Goal: Check status: Check status

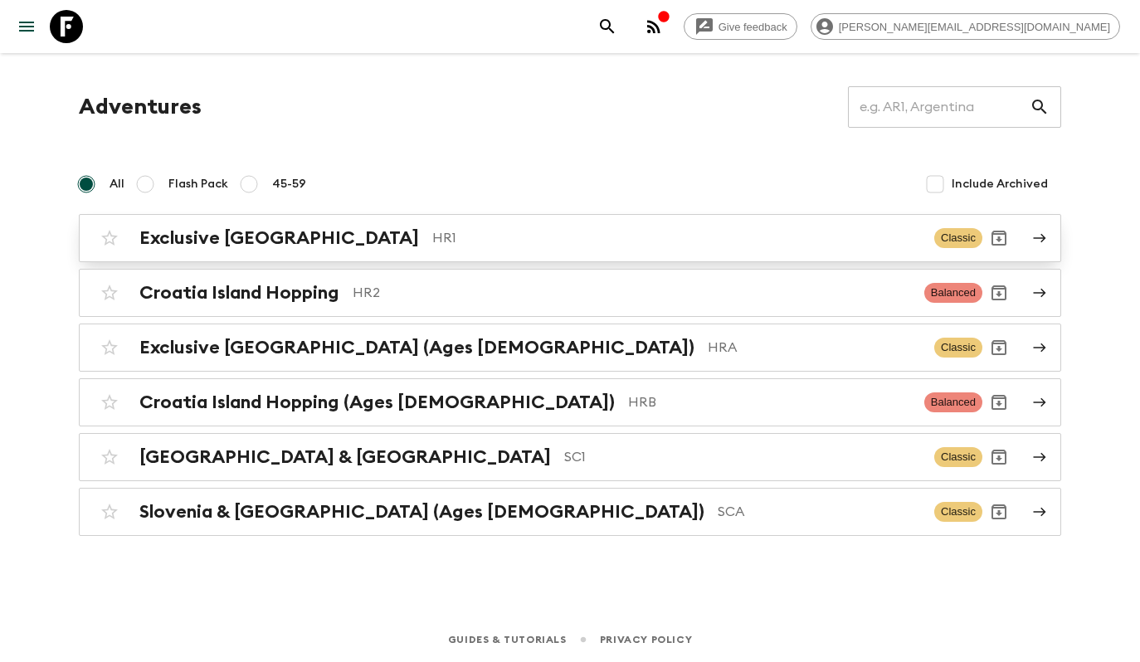
click at [200, 230] on h2 "Exclusive [GEOGRAPHIC_DATA]" at bounding box center [279, 238] width 280 height 22
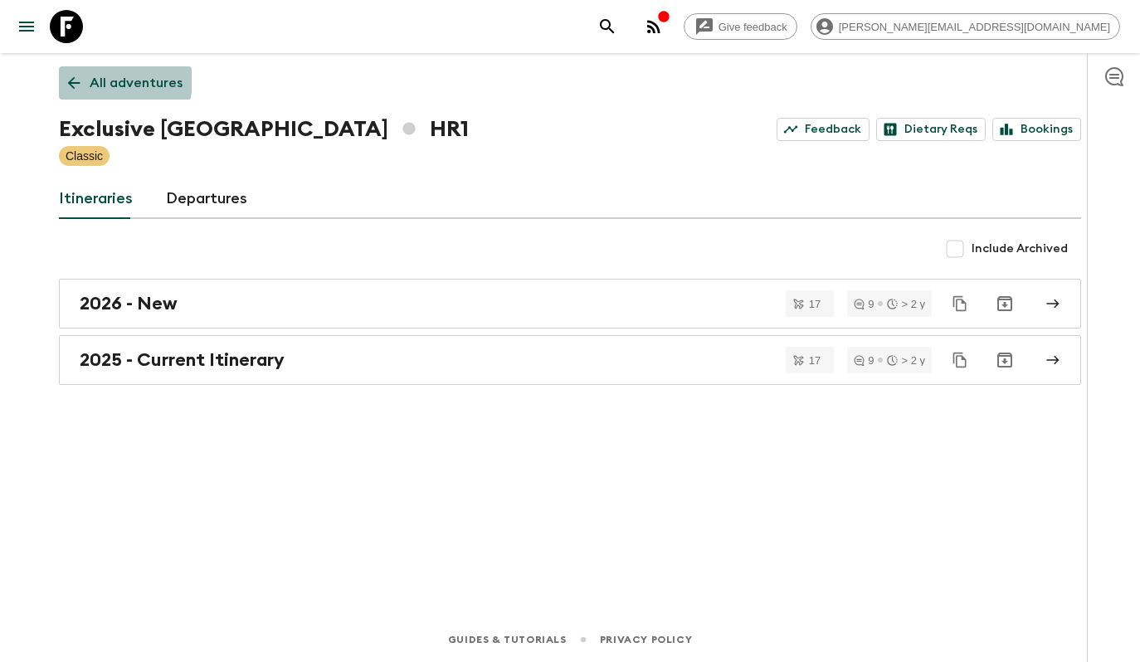
click at [83, 78] on link "All adventures" at bounding box center [125, 82] width 133 height 33
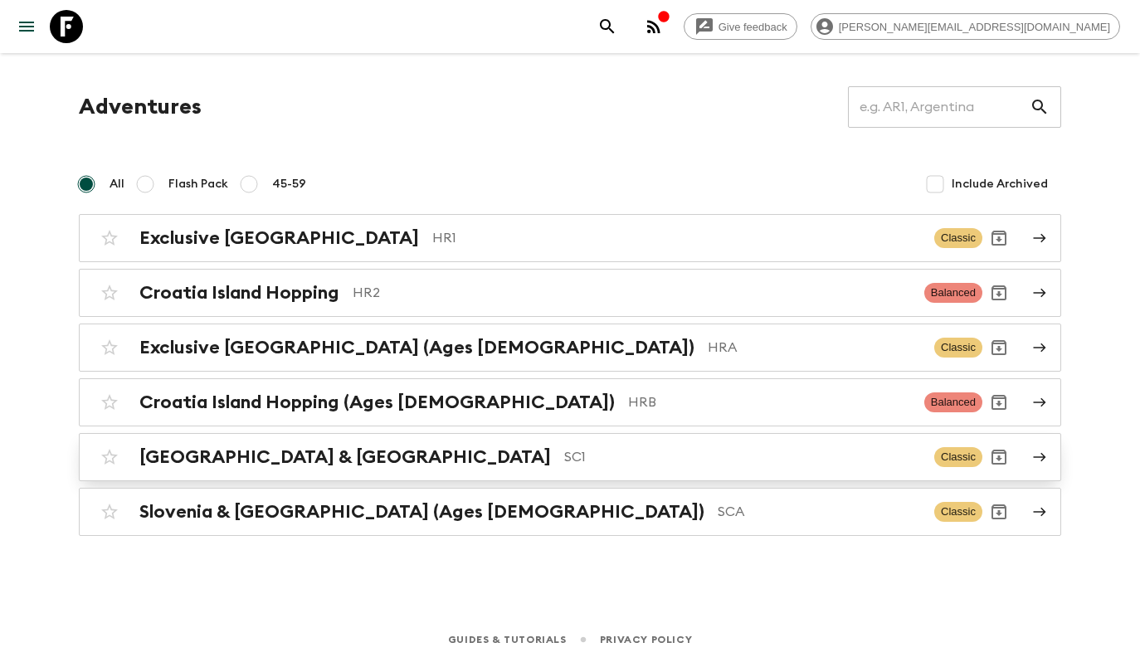
click at [304, 444] on div "[GEOGRAPHIC_DATA] & Croatia SC1 Classic" at bounding box center [537, 456] width 889 height 33
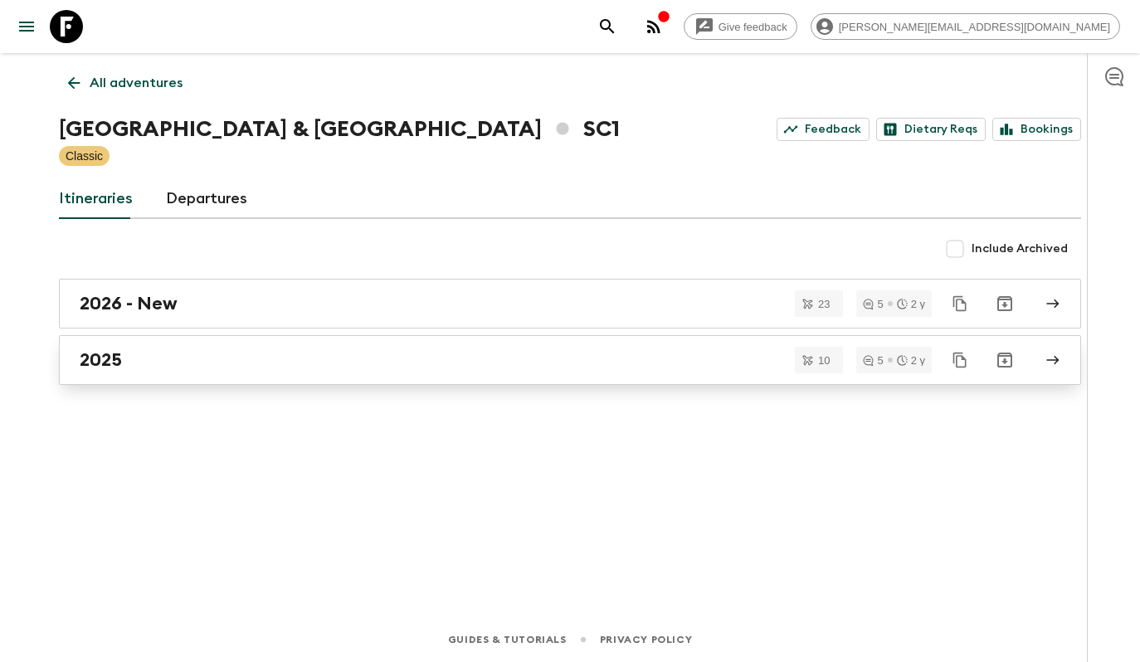
click at [281, 363] on div "2025" at bounding box center [554, 360] width 949 height 22
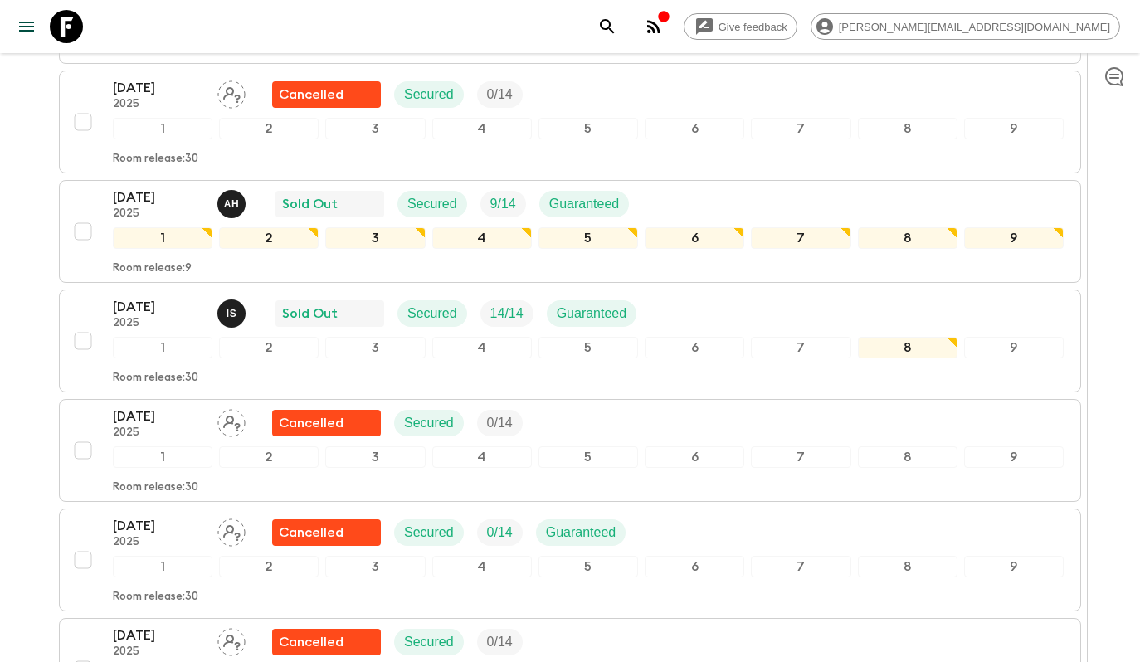
scroll to position [508, 0]
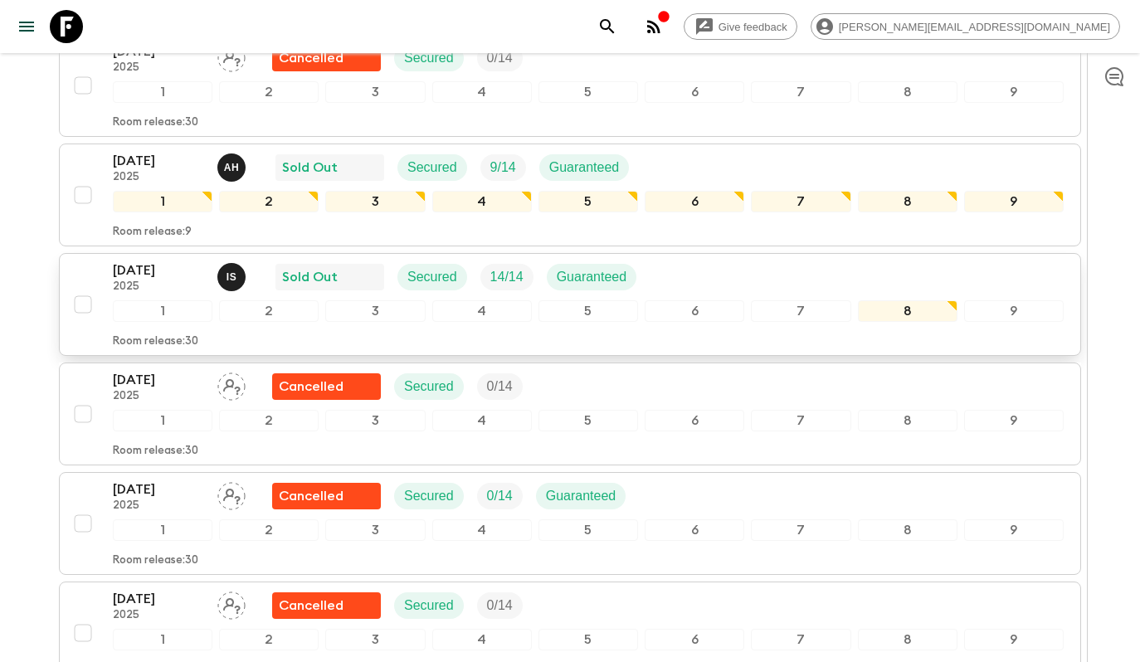
click at [683, 280] on div "[DATE] 2025 I S Sold Out Secured 14 / 14 Guaranteed" at bounding box center [588, 276] width 951 height 33
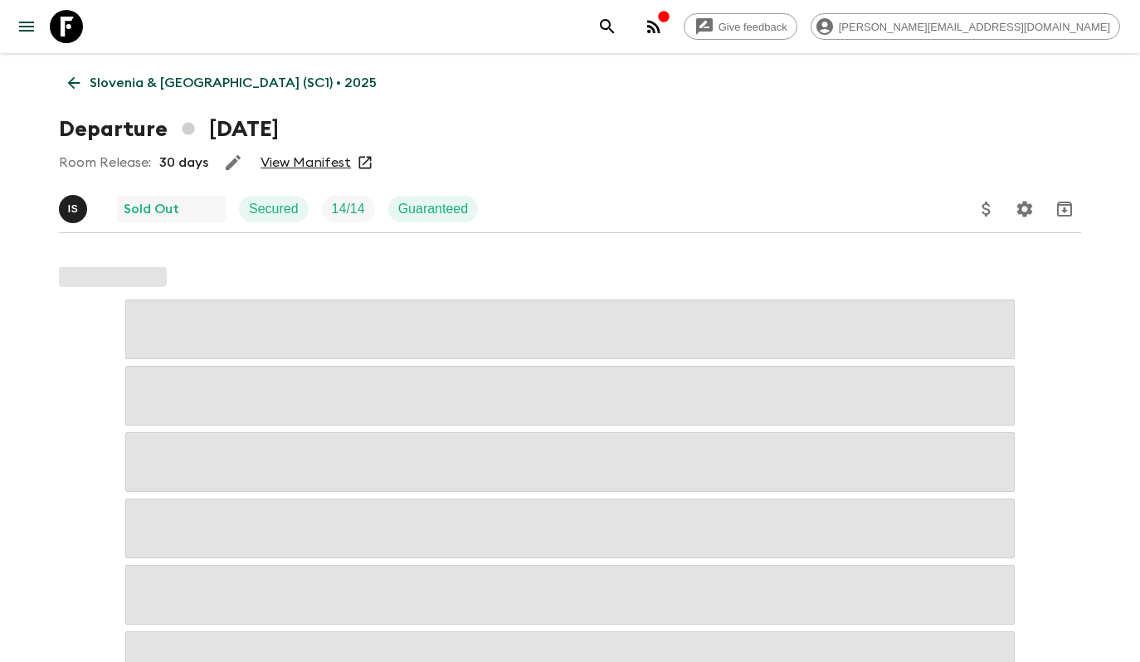
click at [320, 161] on link "View Manifest" at bounding box center [305, 162] width 90 height 17
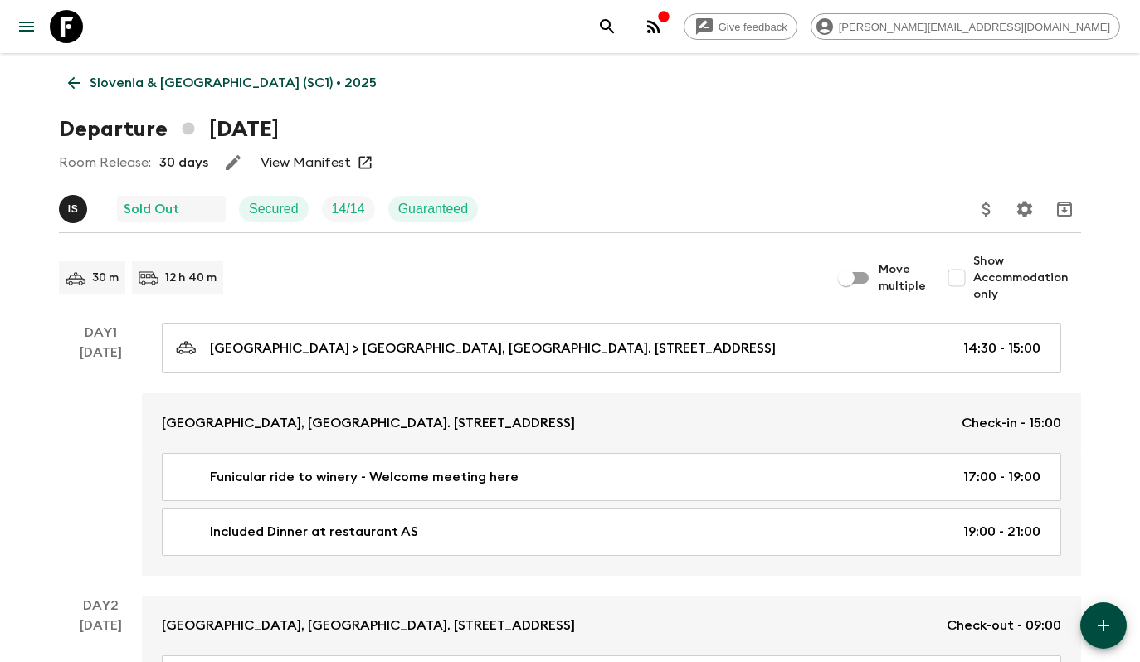
click at [115, 80] on p "Slovenia & [GEOGRAPHIC_DATA] (SC1) • 2025" at bounding box center [233, 83] width 287 height 20
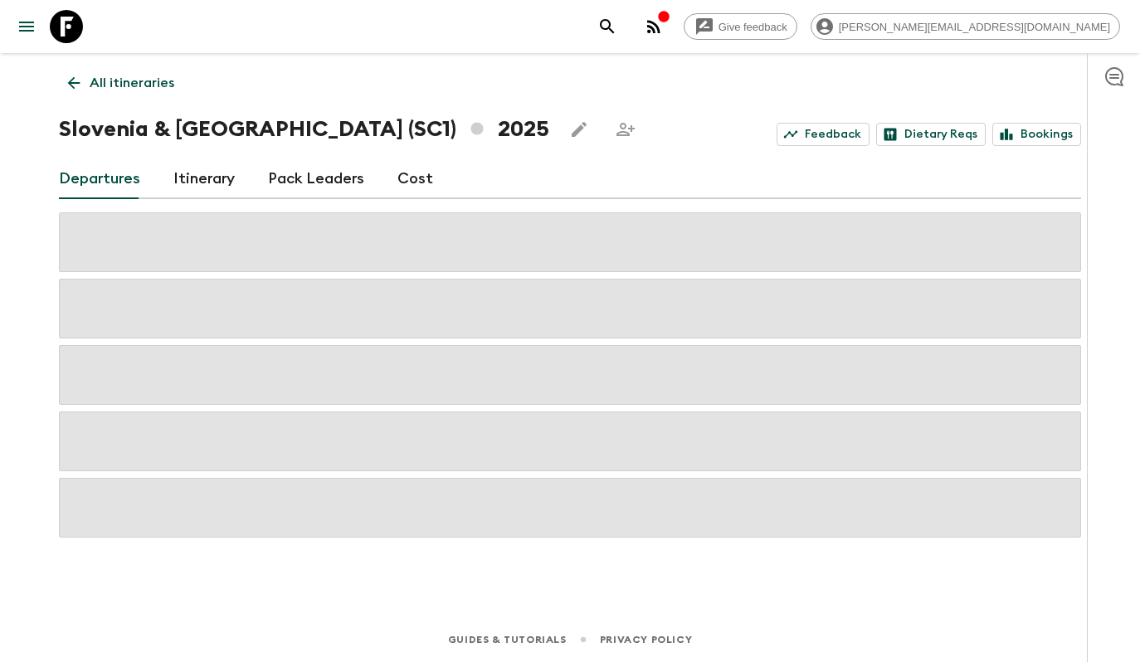
click at [115, 80] on p "All itineraries" at bounding box center [132, 83] width 85 height 20
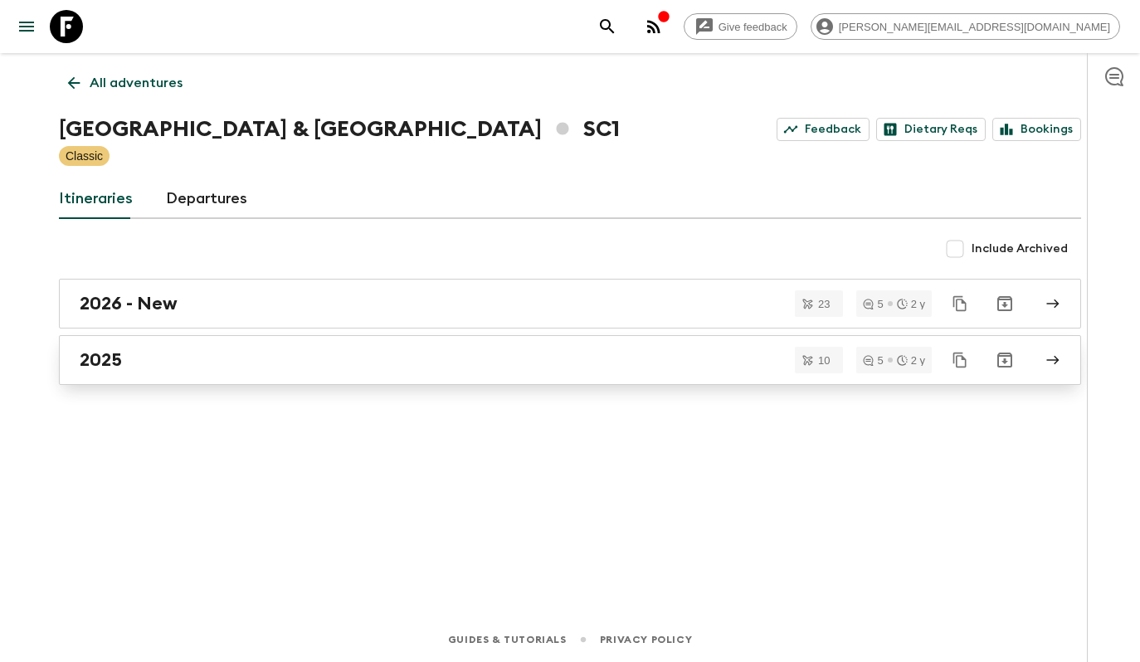
click at [178, 372] on link "2025" at bounding box center [570, 360] width 1022 height 50
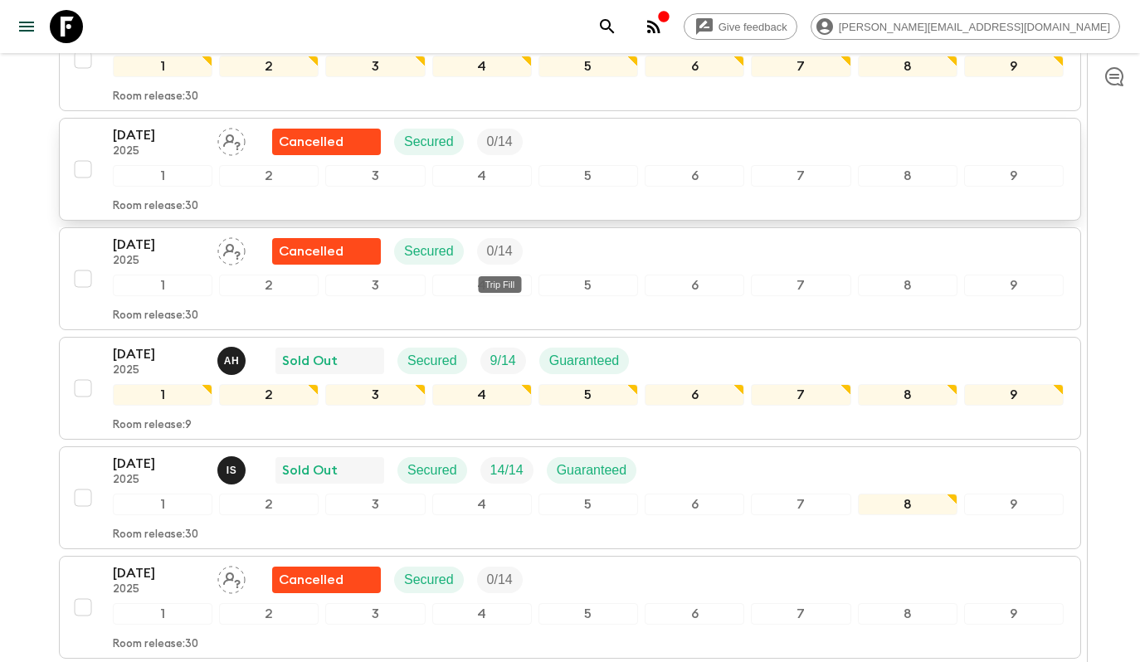
scroll to position [401, 0]
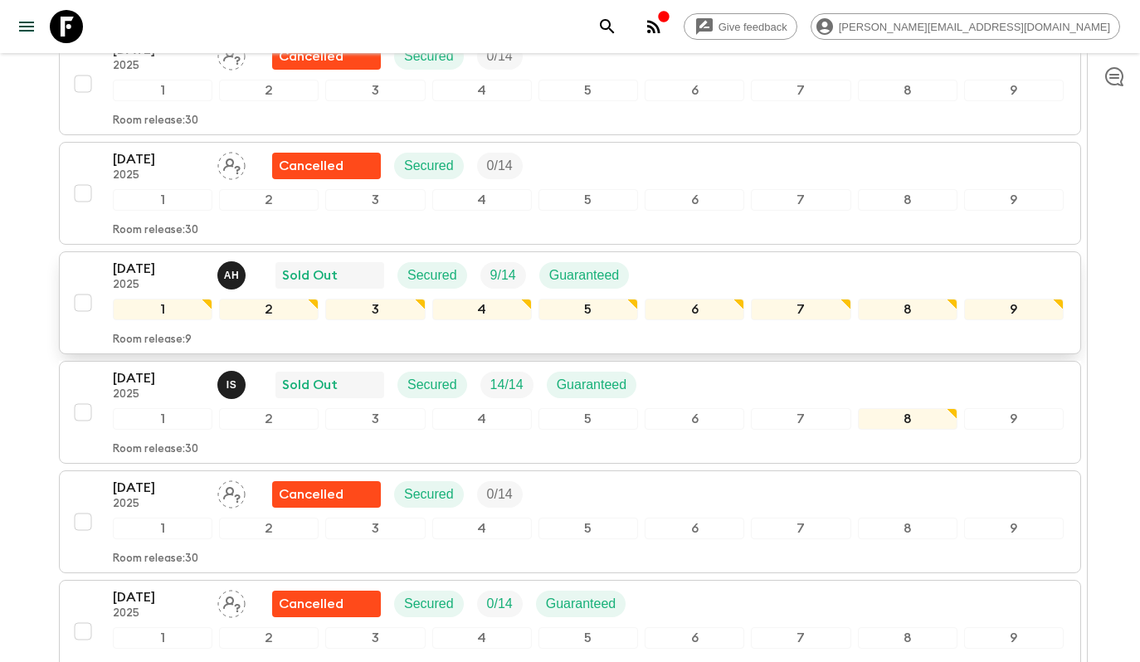
click at [667, 260] on div "[DATE] 2025 A H Sold Out Secured 9 / 14 Guaranteed" at bounding box center [588, 275] width 951 height 33
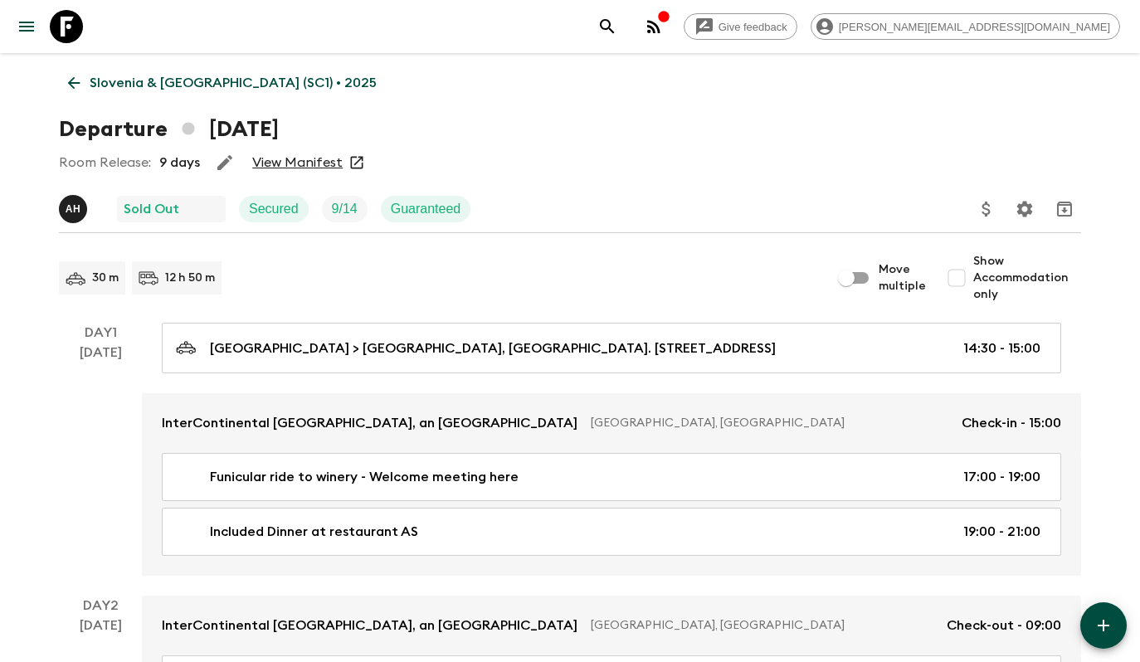
click at [297, 154] on link "View Manifest" at bounding box center [297, 162] width 90 height 17
